Goal: Information Seeking & Learning: Learn about a topic

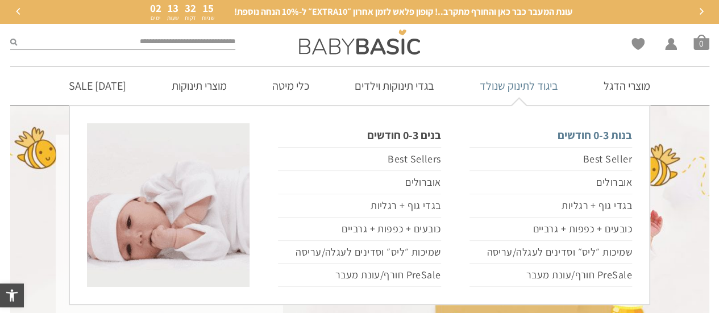
click at [576, 134] on link "בנות 0-3 חודשים" at bounding box center [551, 135] width 163 height 24
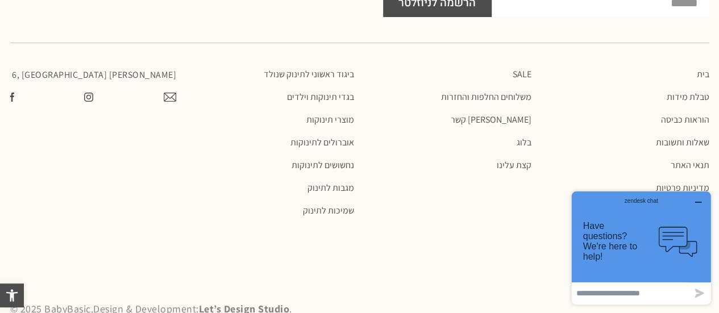
scroll to position [4037, 0]
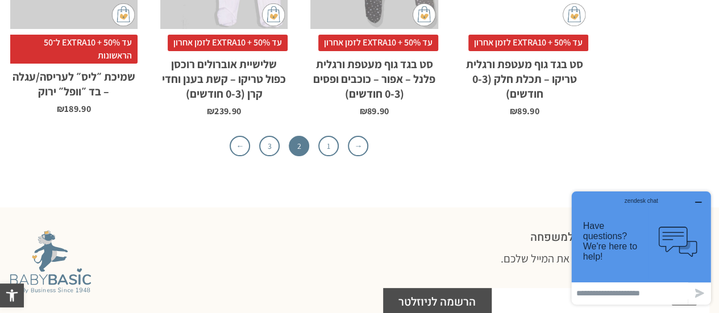
scroll to position [3809, 0]
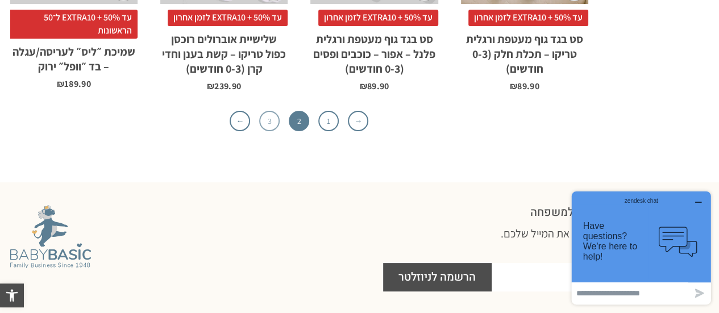
click at [272, 111] on link "3" at bounding box center [269, 121] width 20 height 20
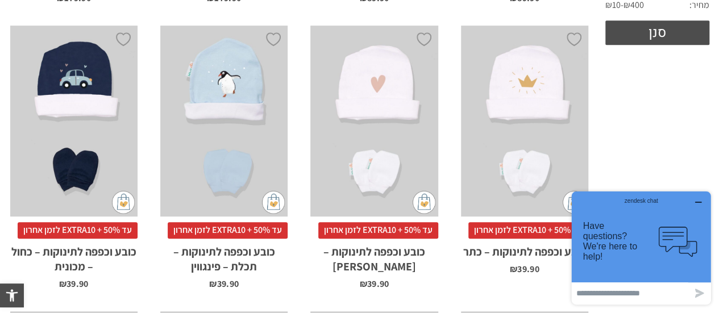
scroll to position [454, 0]
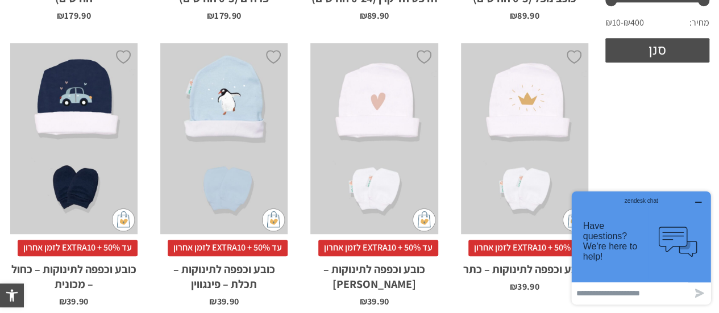
click at [698, 200] on icon "button" at bounding box center [698, 202] width 9 height 9
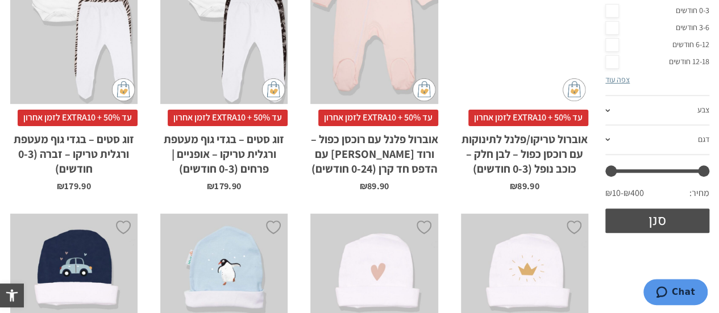
scroll to position [0, 0]
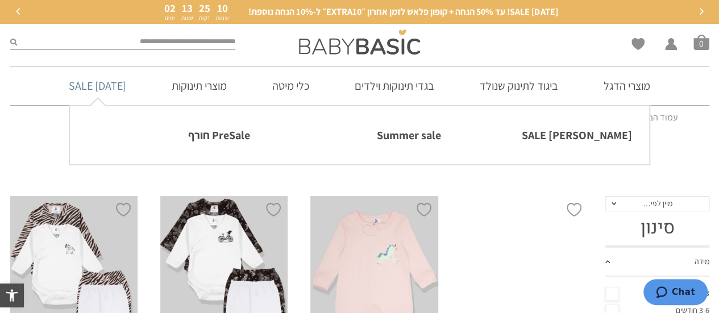
click at [101, 86] on link "[DATE] SALE" at bounding box center [98, 86] width 92 height 39
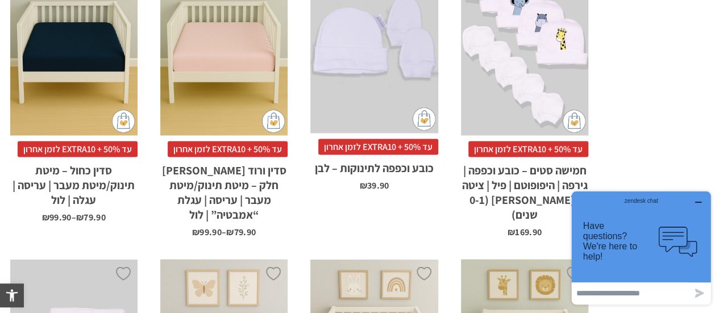
scroll to position [1251, 0]
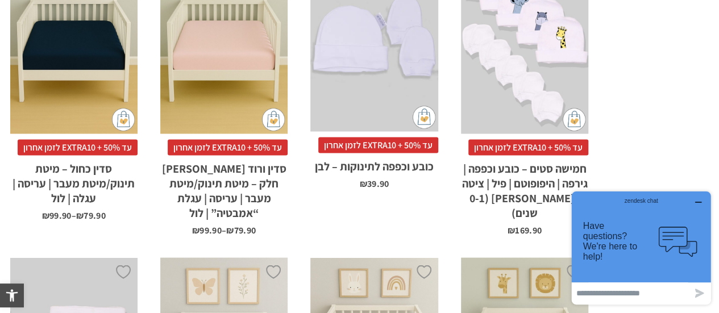
click at [696, 201] on div "zendesk chat" at bounding box center [641, 198] width 111 height 11
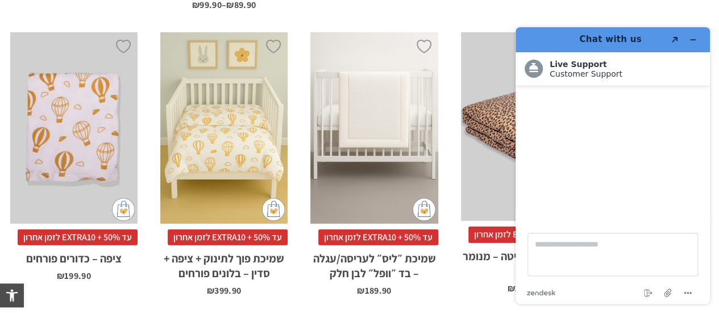
scroll to position [1819, 0]
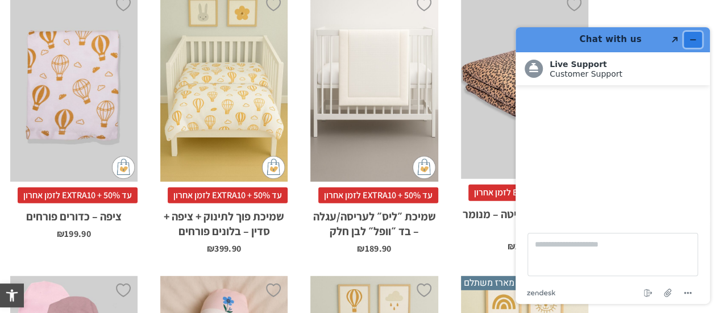
click at [691, 43] on icon "Minimise widget" at bounding box center [693, 40] width 8 height 8
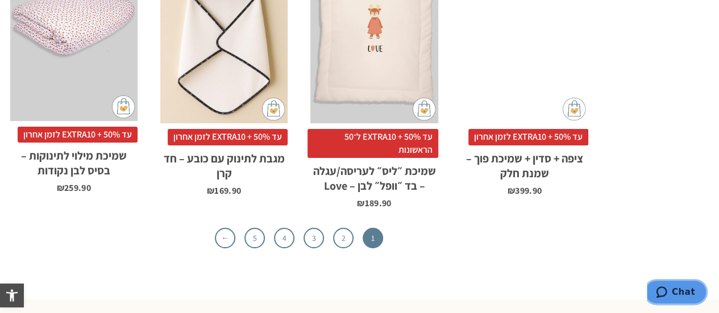
scroll to position [3809, 0]
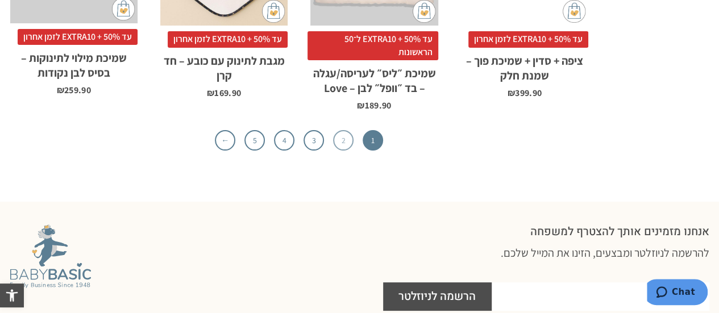
click at [342, 130] on link "2" at bounding box center [343, 140] width 20 height 20
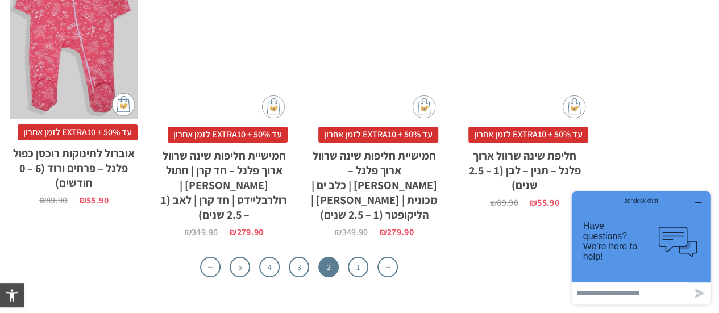
scroll to position [3639, 0]
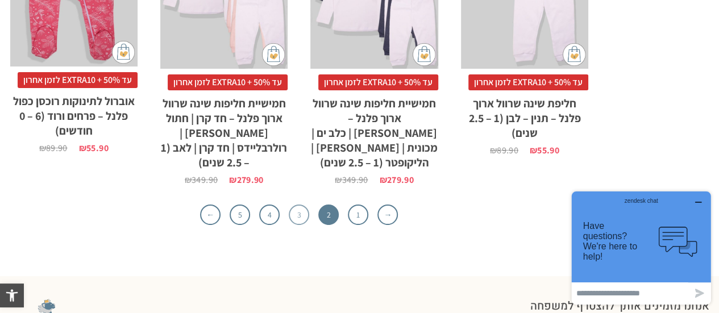
click at [300, 205] on link "3" at bounding box center [299, 215] width 20 height 20
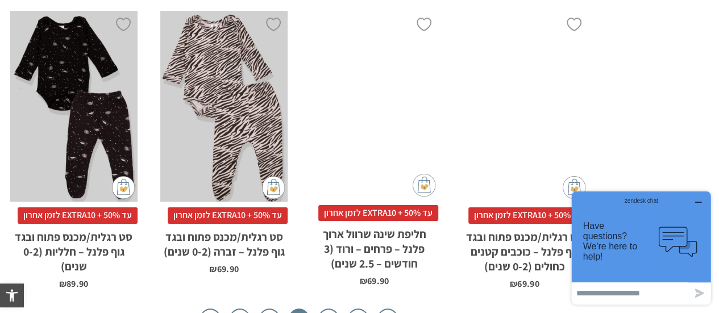
scroll to position [3643, 0]
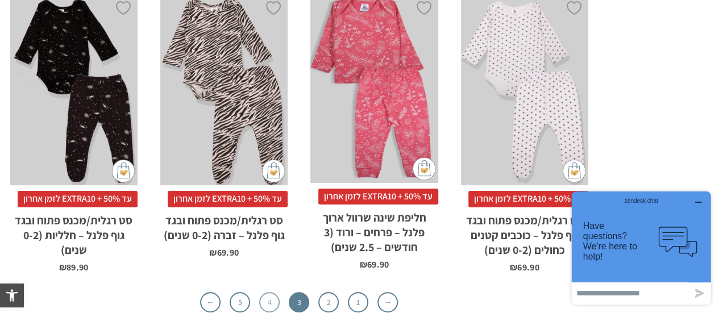
click at [264, 292] on link "4" at bounding box center [269, 302] width 20 height 20
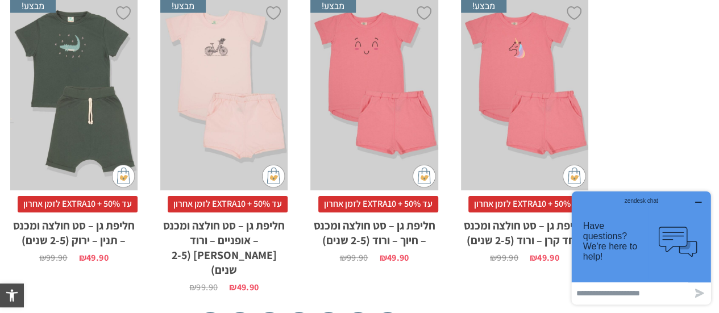
scroll to position [3582, 0]
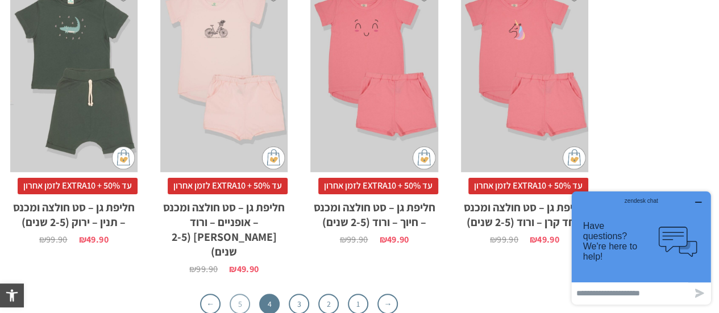
click at [240, 294] on link "5" at bounding box center [240, 304] width 20 height 20
